Goal: Task Accomplishment & Management: Use online tool/utility

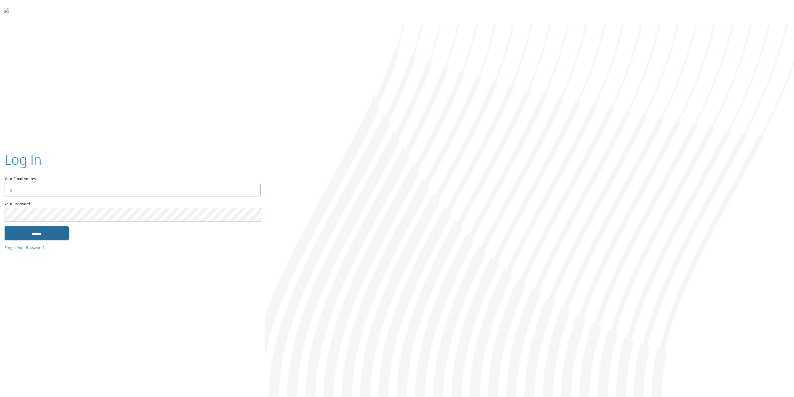
type input "**********"
click at [31, 231] on input "******" at bounding box center [37, 234] width 64 height 14
type input "**********"
click at [49, 236] on input "******" at bounding box center [37, 234] width 64 height 14
